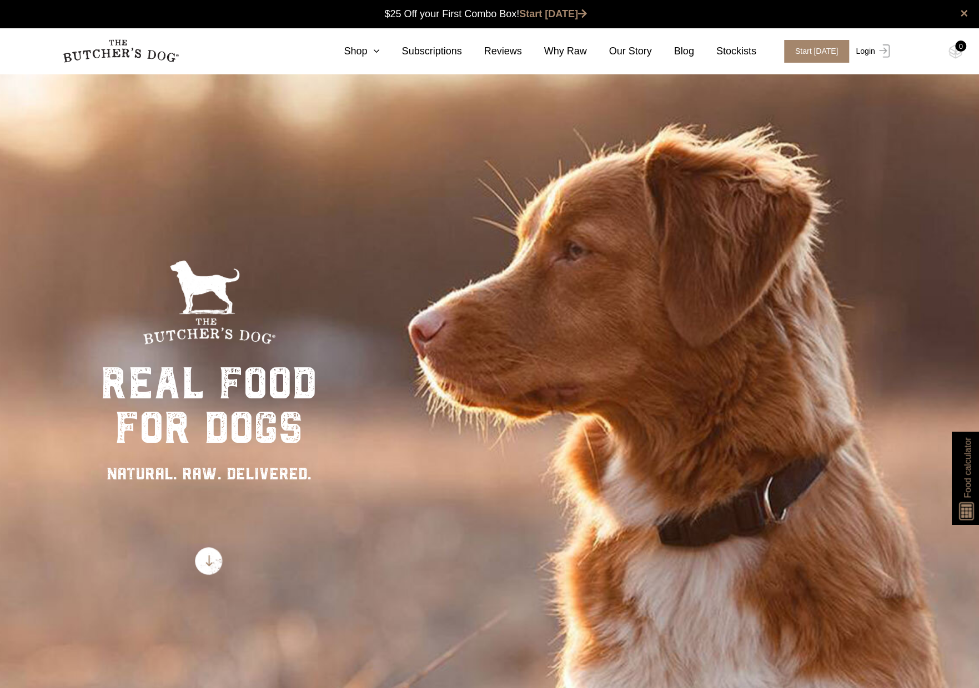
click at [875, 50] on img at bounding box center [882, 50] width 14 height 13
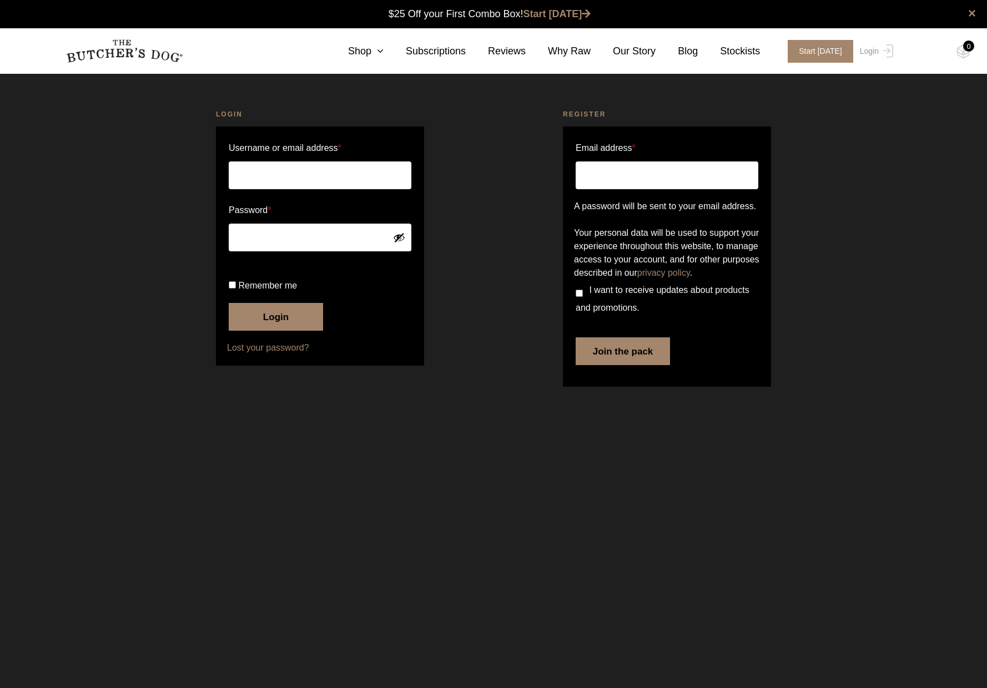
click at [328, 176] on input "Username or email address *" at bounding box center [320, 176] width 183 height 28
type input "jason@jjmail.me"
click at [231, 289] on input "Remember me" at bounding box center [232, 284] width 7 height 7
checkbox input "true"
click at [269, 331] on button "Login" at bounding box center [276, 317] width 94 height 28
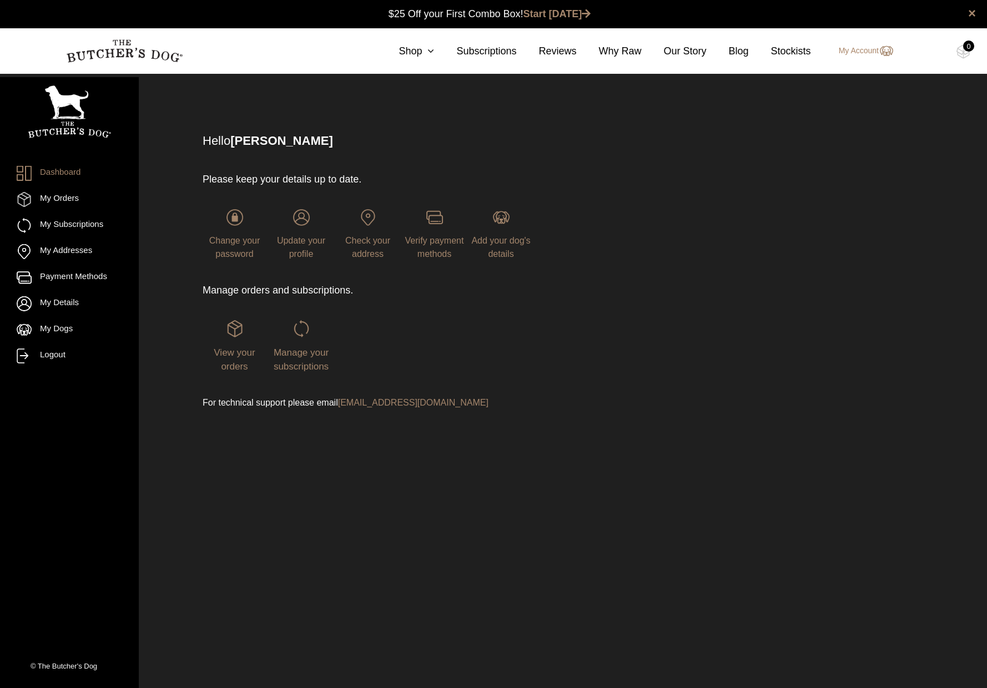
click at [388, 492] on html "Place order ✕ Get item availability info & delivery time for your location. SUB…" at bounding box center [493, 344] width 987 height 688
click at [47, 190] on ul "Dashboard My Orders My Subscriptions My Addresses Payment Methods My Details My…" at bounding box center [69, 265] width 105 height 198
click at [54, 196] on link "My Orders" at bounding box center [69, 199] width 105 height 15
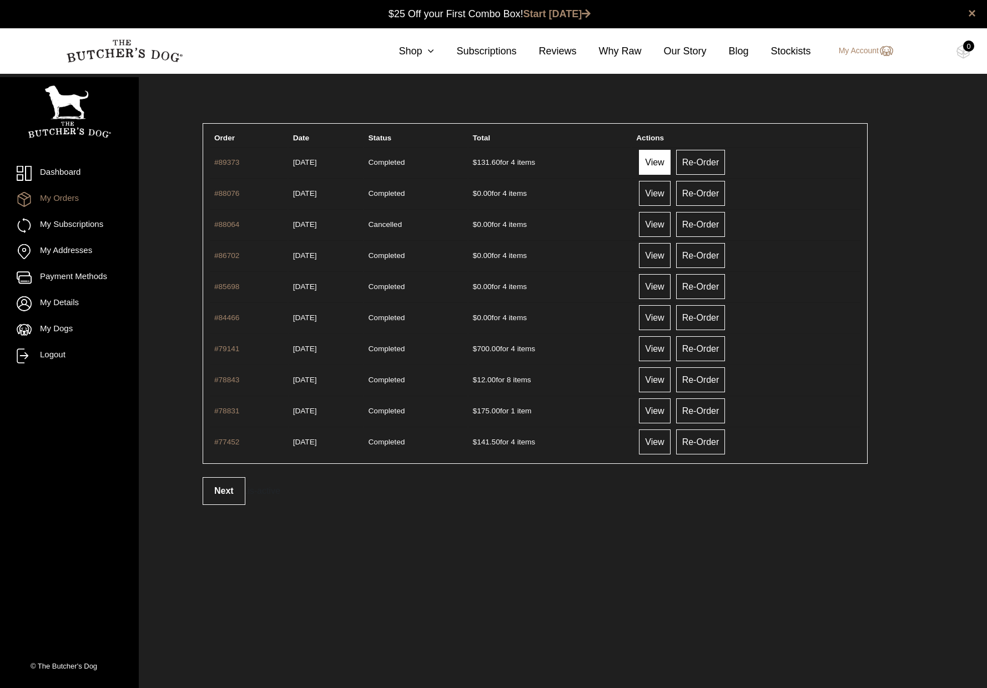
click at [665, 160] on link "View" at bounding box center [654, 162] width 31 height 25
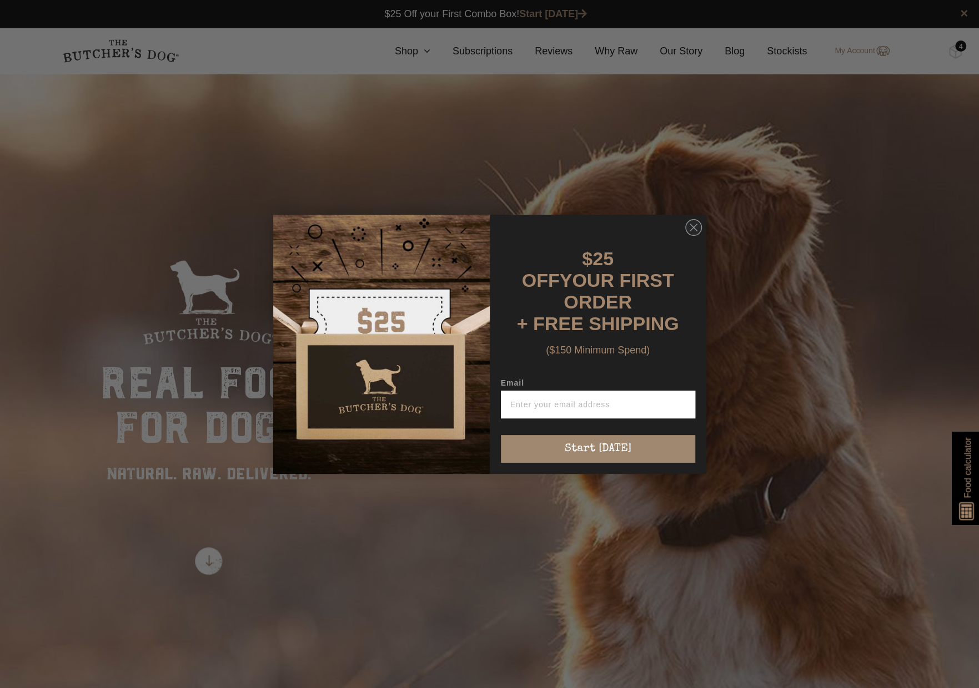
click at [867, 55] on div "Close dialog $25 OFF YOUR FIRST ORDER + FREE SHIPPING ($150 Minimum Spend) Emai…" at bounding box center [489, 344] width 979 height 688
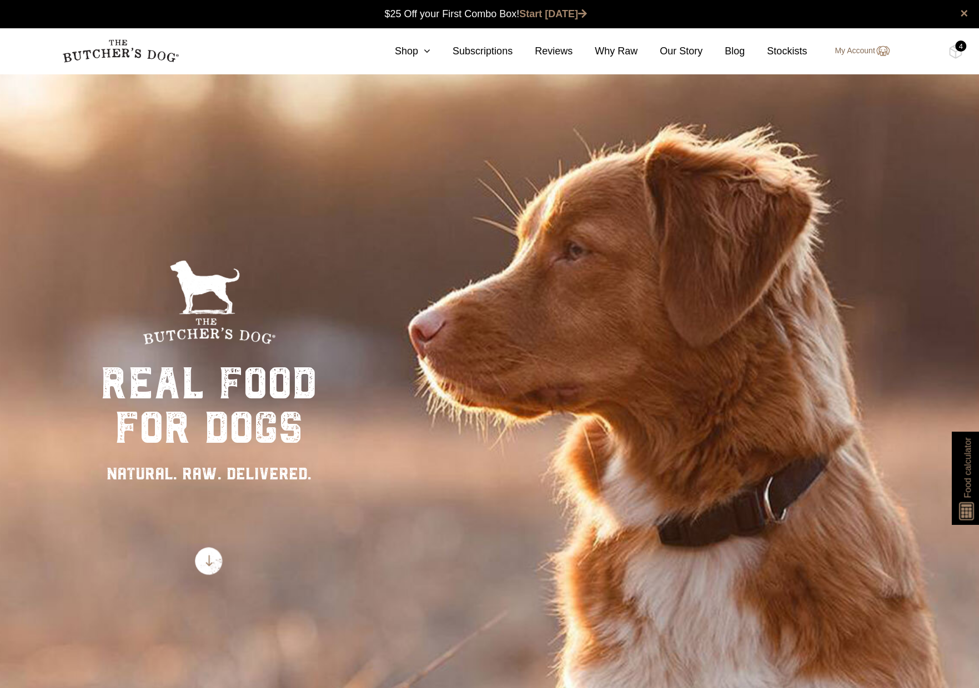
click at [866, 51] on link "My Account" at bounding box center [856, 50] width 66 height 13
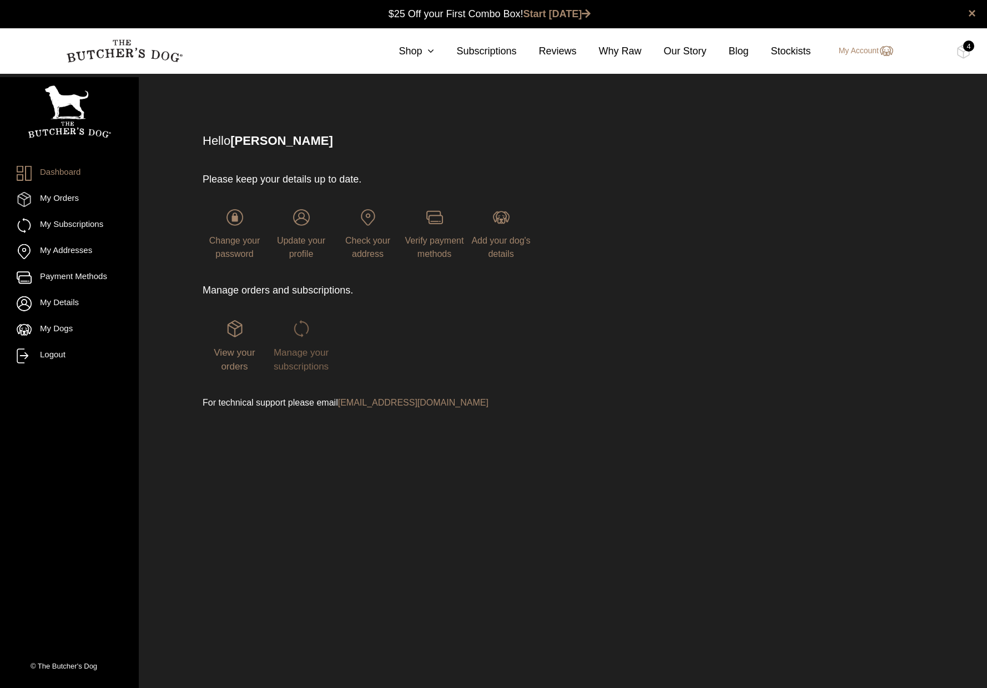
click at [313, 350] on span "Manage your subscriptions" at bounding box center [301, 360] width 55 height 25
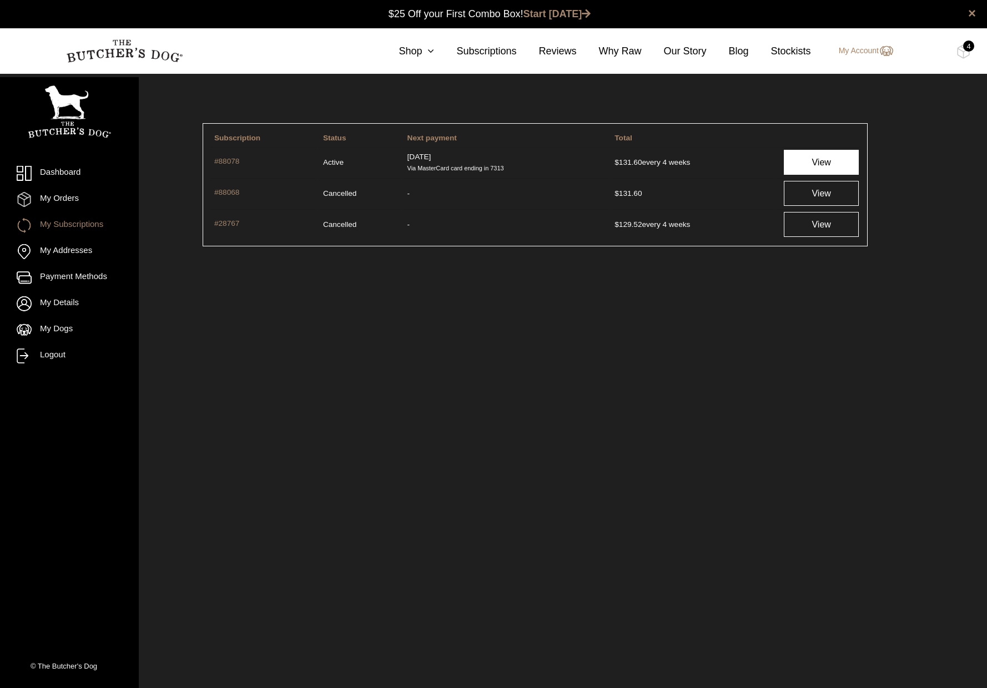
click at [807, 161] on link "View" at bounding box center [822, 162] width 76 height 25
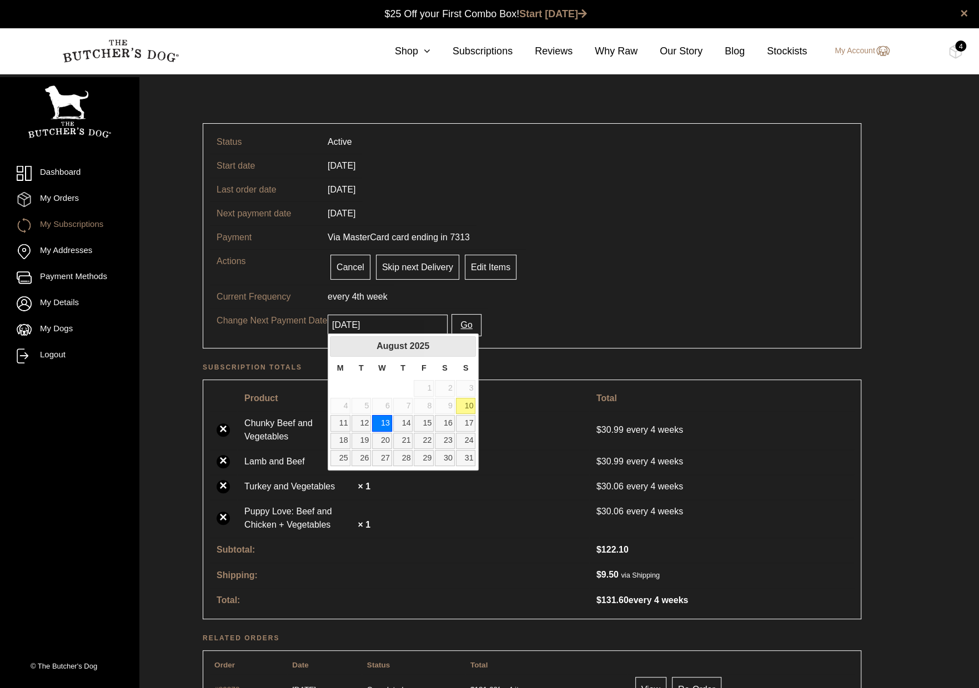
drag, startPoint x: 367, startPoint y: 324, endPoint x: 380, endPoint y: 324, distance: 12.8
click at [380, 324] on input "2025-08-13" at bounding box center [388, 325] width 120 height 21
click at [343, 423] on link "11" at bounding box center [340, 423] width 20 height 16
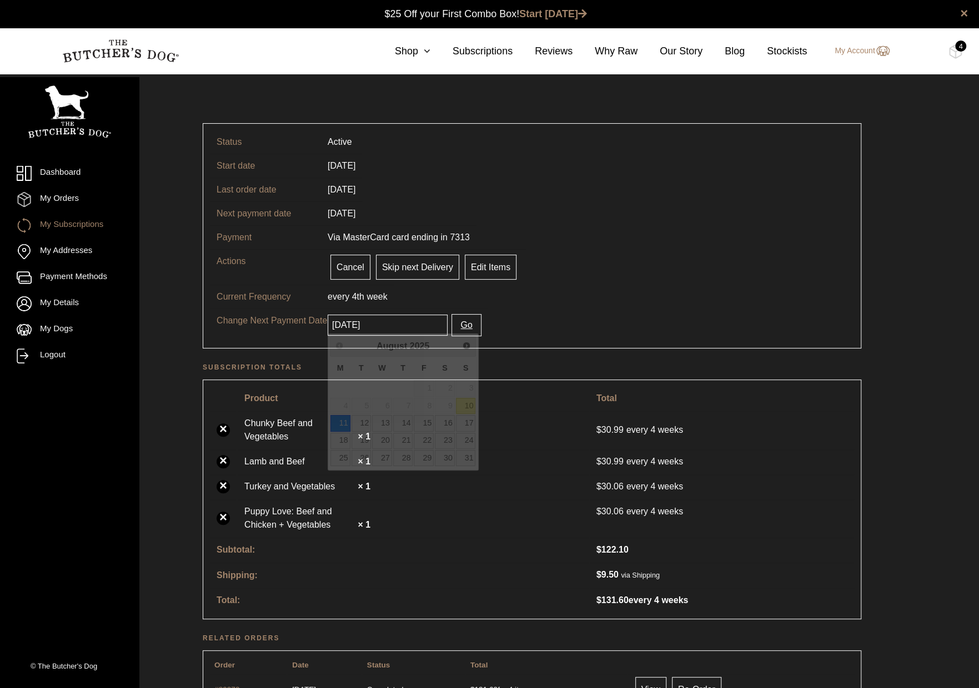
click at [420, 323] on input "2025-08-11" at bounding box center [388, 325] width 120 height 21
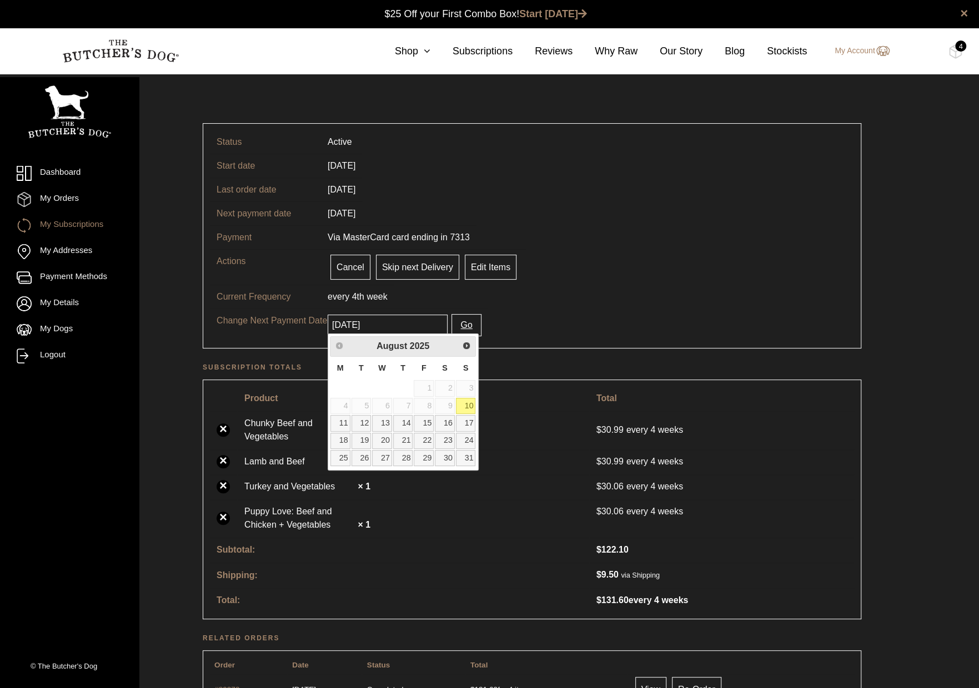
type input "2025-08-10"
click at [570, 315] on tr "Change Next Payment Date 2025-08-10 Go" at bounding box center [532, 325] width 644 height 33
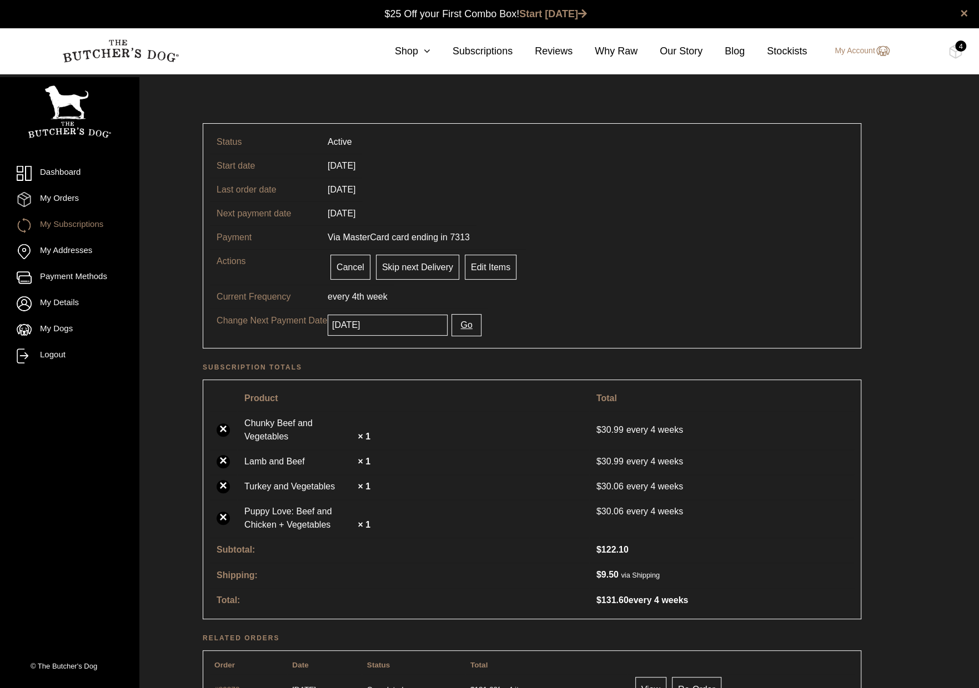
click at [382, 325] on input "2025-08-10" at bounding box center [388, 325] width 120 height 21
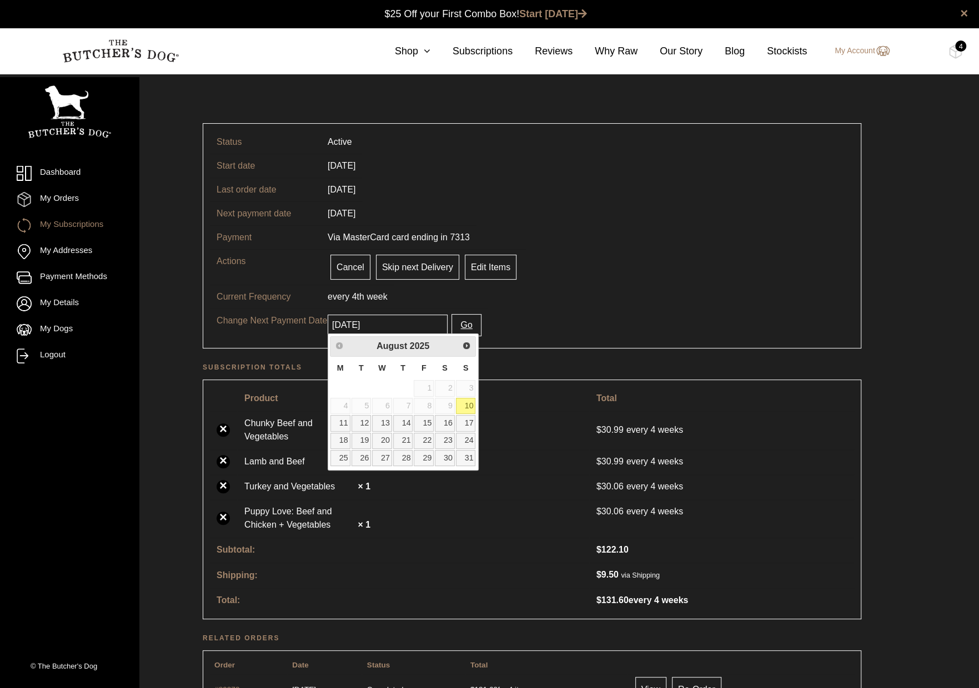
click at [466, 404] on link "10" at bounding box center [466, 406] width 20 height 16
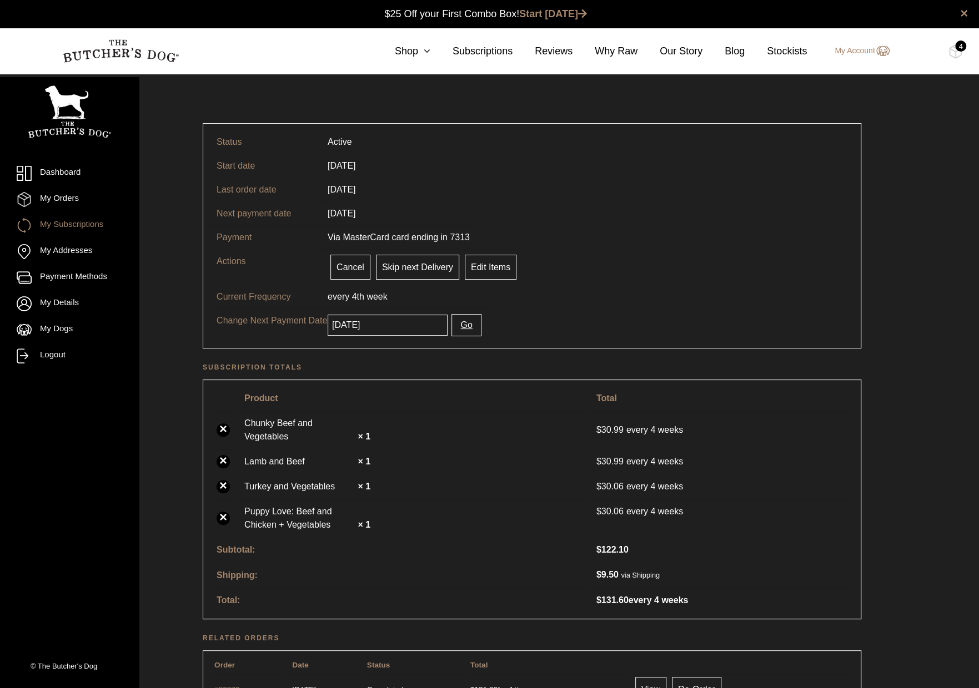
click at [451, 322] on button "Go" at bounding box center [465, 325] width 29 height 22
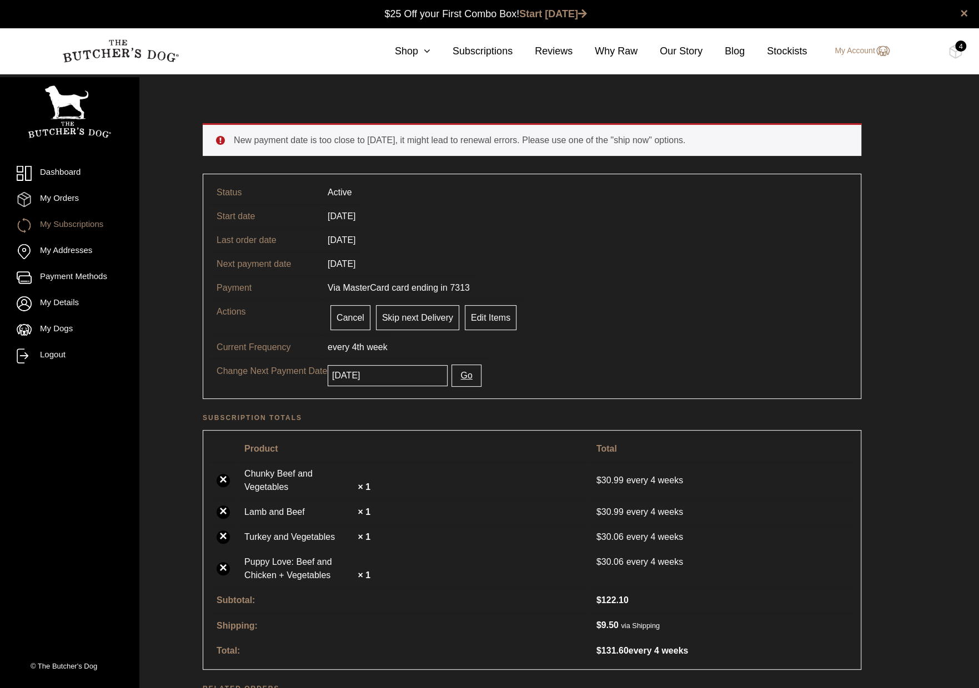
click at [503, 363] on tr "Change Next Payment Date 2025-08-13 Go" at bounding box center [532, 375] width 644 height 33
click at [72, 222] on link "My Subscriptions" at bounding box center [69, 225] width 105 height 15
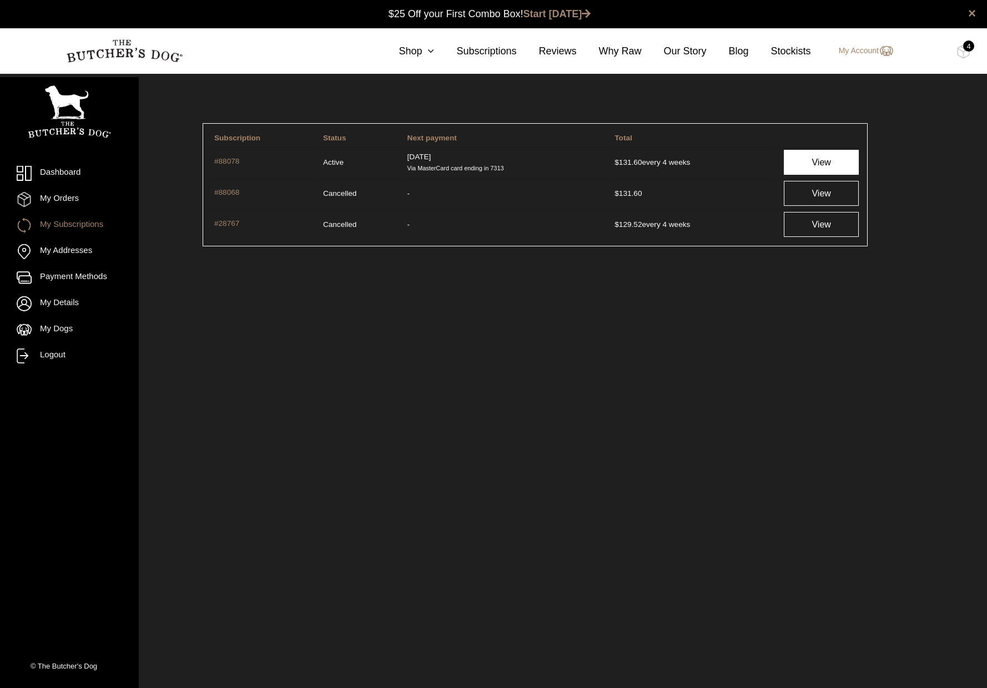
click at [816, 165] on link "View" at bounding box center [822, 162] width 76 height 25
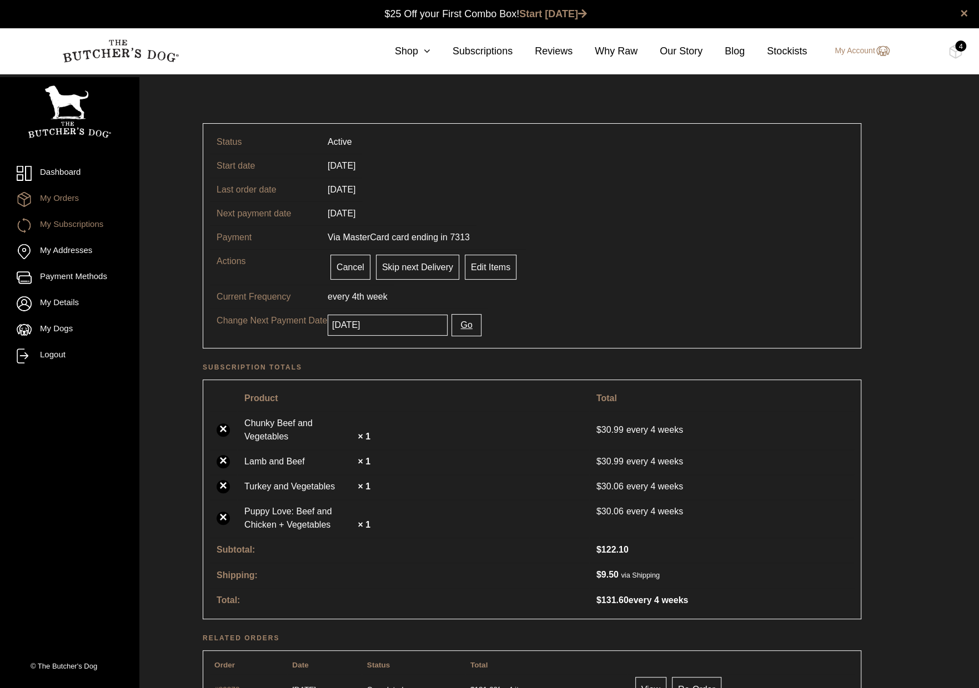
click at [60, 199] on link "My Orders" at bounding box center [69, 199] width 105 height 15
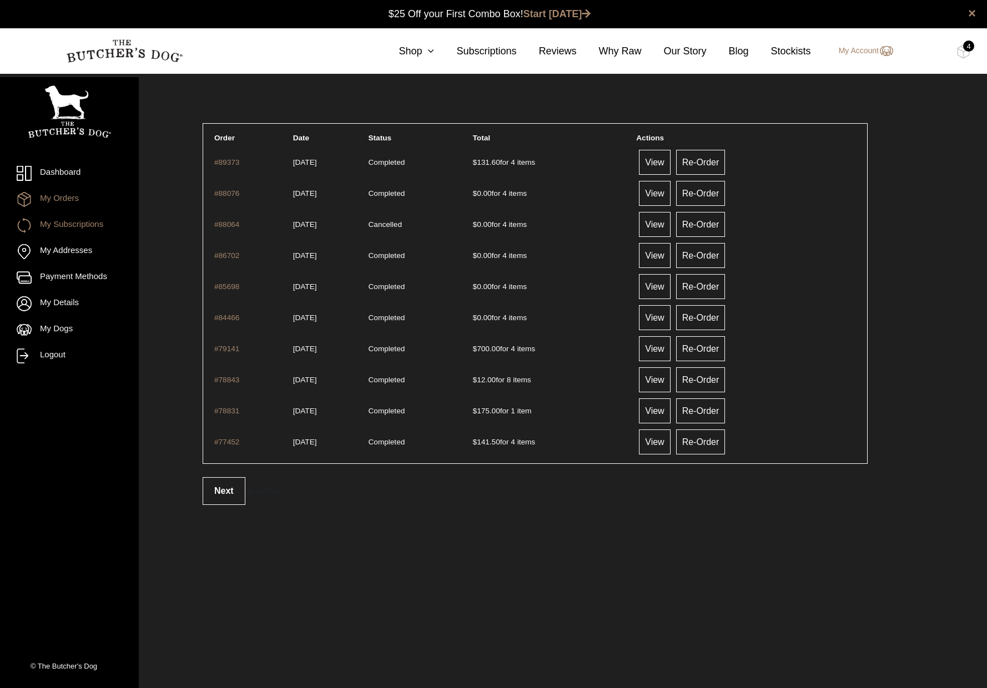
click at [66, 227] on link "My Subscriptions" at bounding box center [69, 225] width 105 height 15
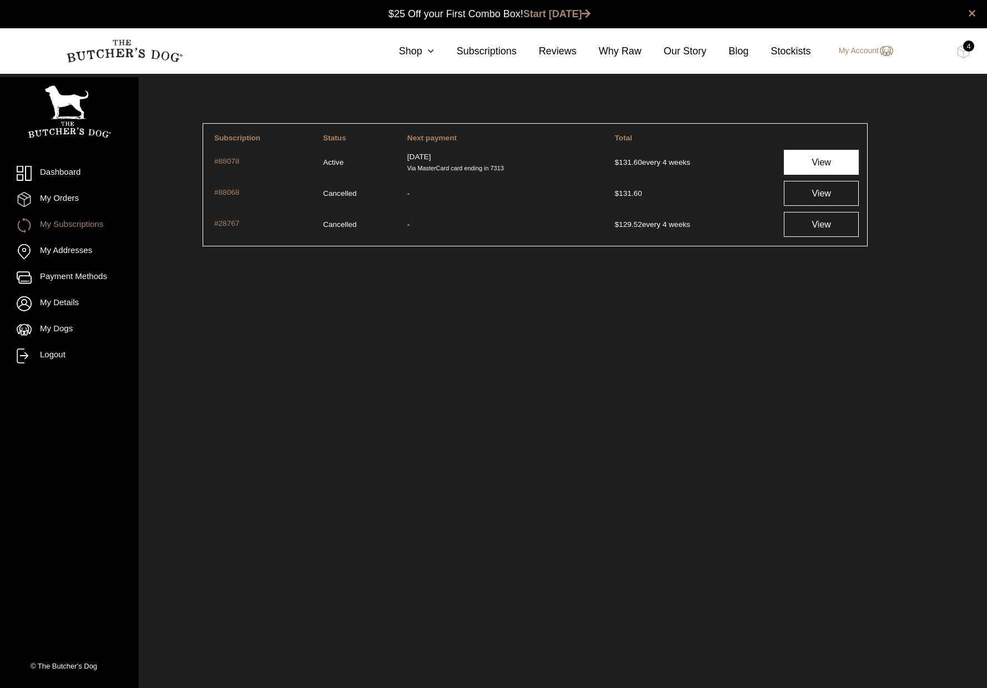
click at [816, 158] on link "View" at bounding box center [822, 162] width 76 height 25
